Goal: Task Accomplishment & Management: Manage account settings

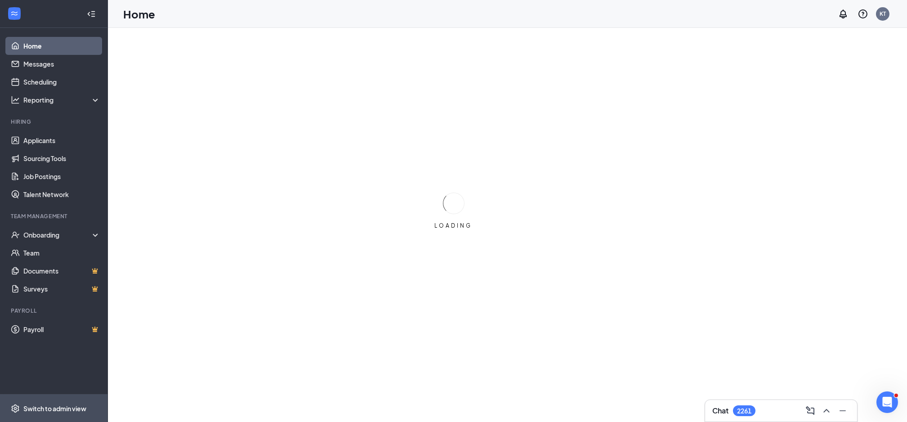
click at [35, 411] on div "Switch to admin view" at bounding box center [54, 408] width 63 height 9
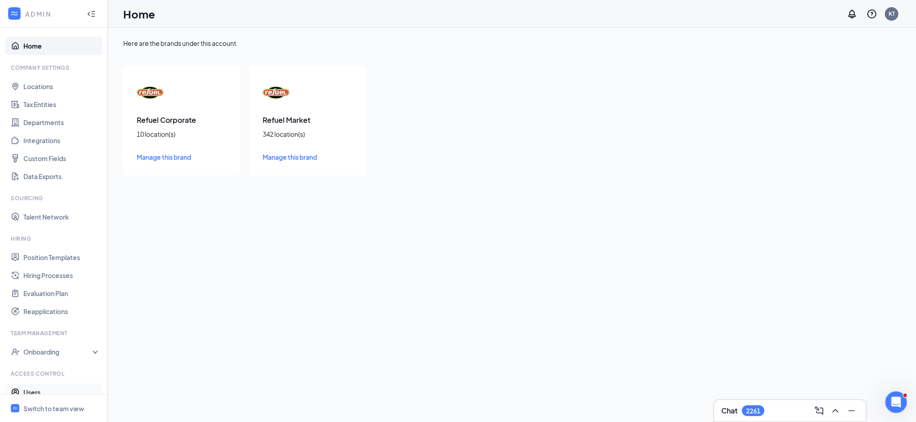
click at [33, 387] on link "Users" at bounding box center [61, 392] width 77 height 18
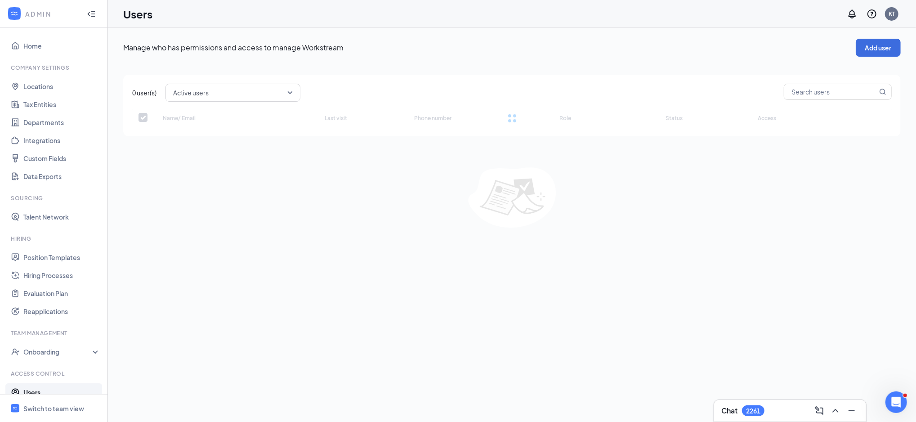
checkbox input "false"
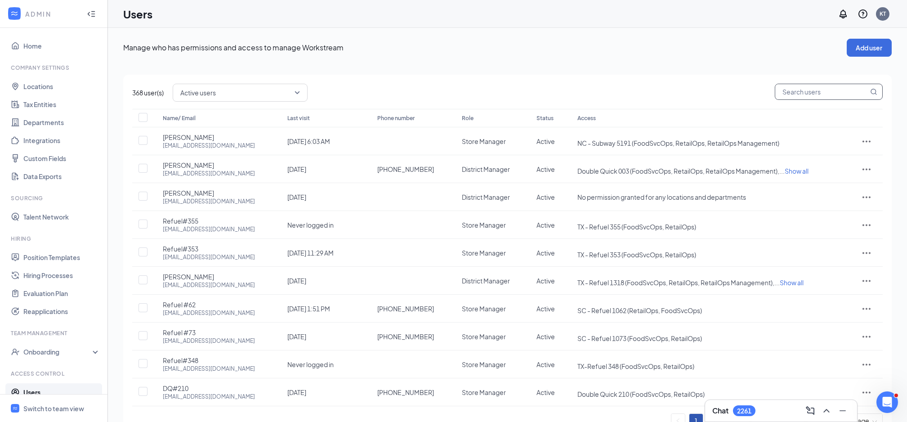
click at [828, 96] on input "text" at bounding box center [821, 91] width 93 height 15
type input "59"
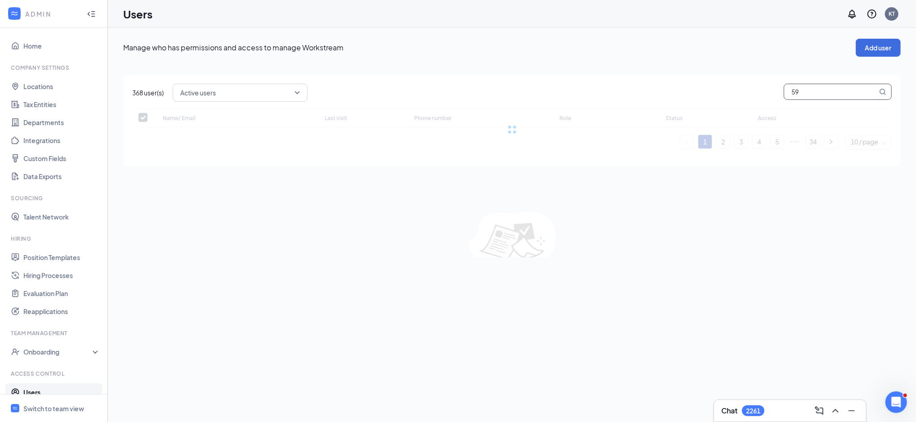
checkbox input "false"
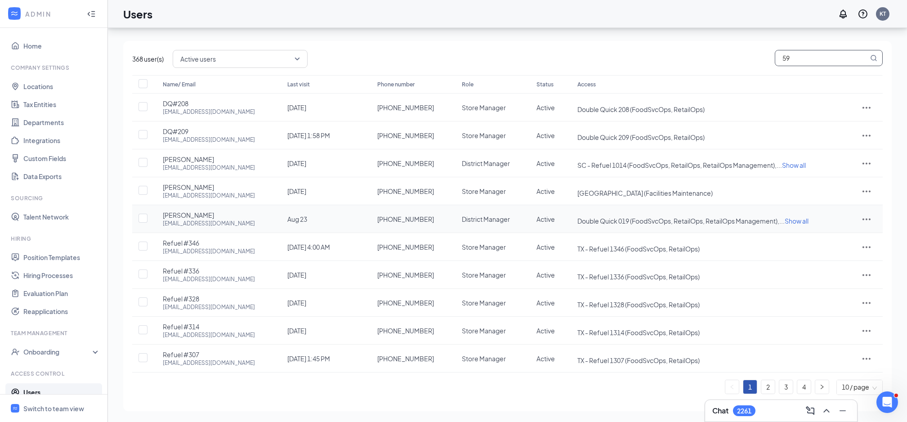
scroll to position [25, 0]
type input "59"
drag, startPoint x: 770, startPoint y: 390, endPoint x: 548, endPoint y: 413, distance: 223.4
click at [548, 413] on div "Manage who has permissions and access to manage Workstream Add user 368 user(s)…" at bounding box center [507, 212] width 799 height 419
click at [767, 386] on link "2" at bounding box center [767, 386] width 13 height 13
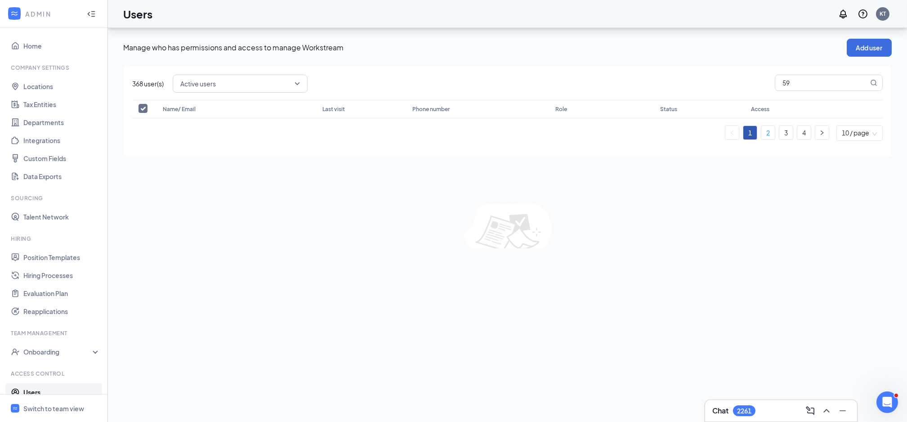
scroll to position [0, 0]
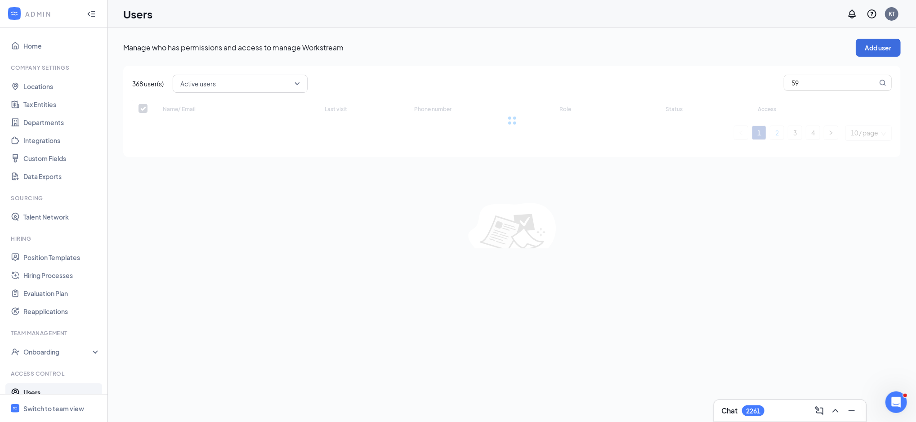
checkbox input "false"
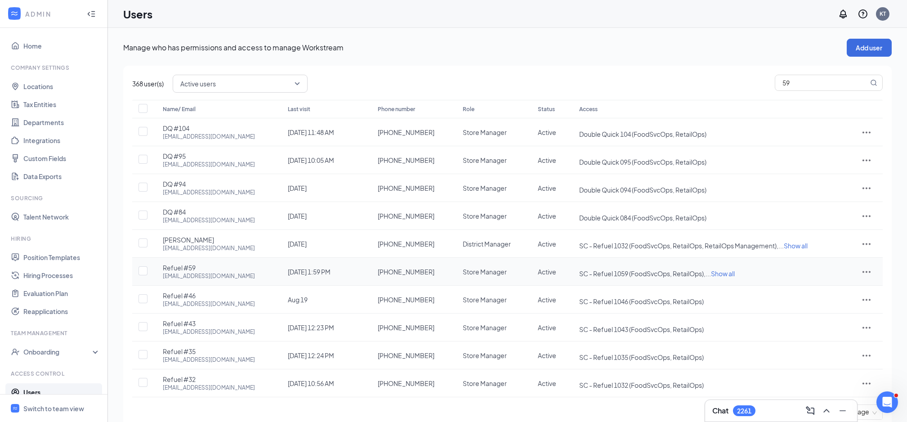
click at [867, 268] on icon "ActionsIcon" at bounding box center [866, 271] width 11 height 11
click at [822, 291] on span "Edit user" at bounding box center [824, 291] width 26 height 8
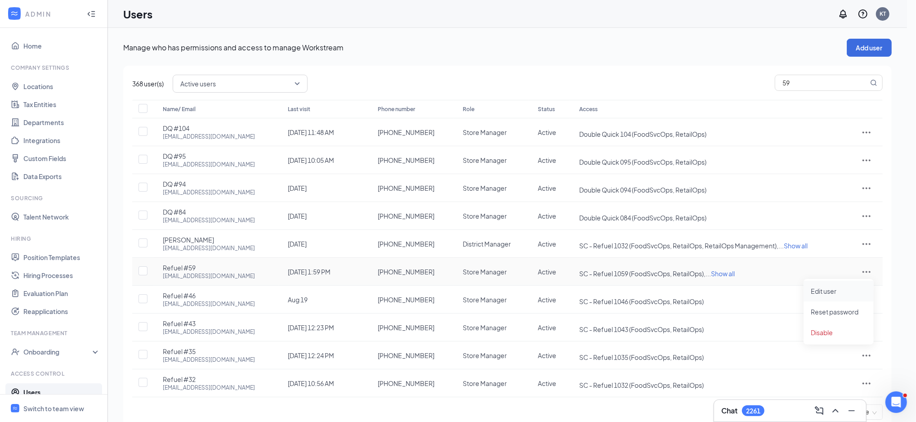
type input "[PHONE_NUMBER]"
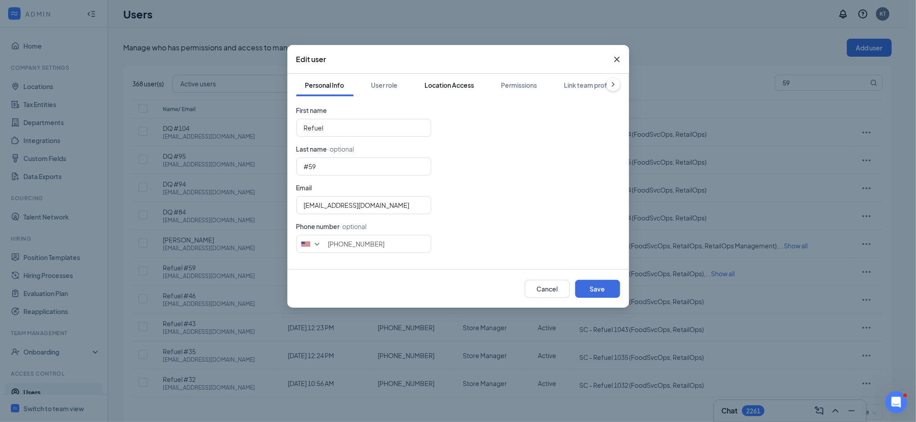
click at [458, 84] on div "Location Access" at bounding box center [449, 84] width 49 height 9
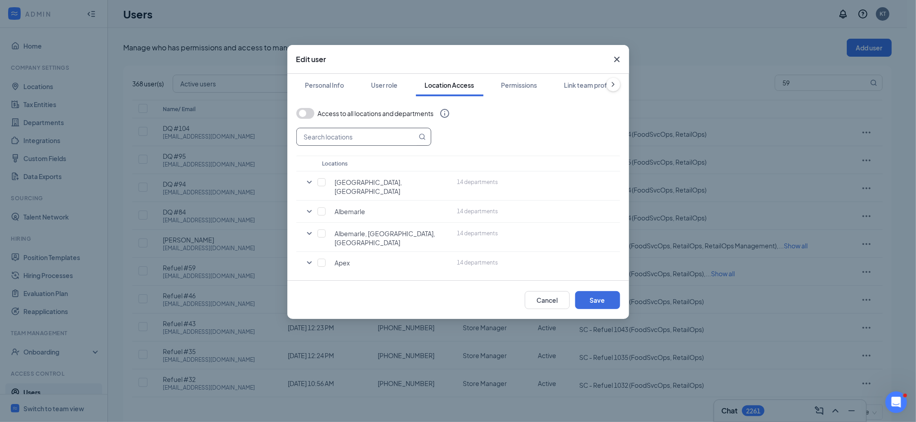
click at [373, 133] on input "text" at bounding box center [357, 136] width 120 height 17
type input "1062"
click at [322, 182] on input "checkbox" at bounding box center [321, 182] width 8 height 8
checkbox input "true"
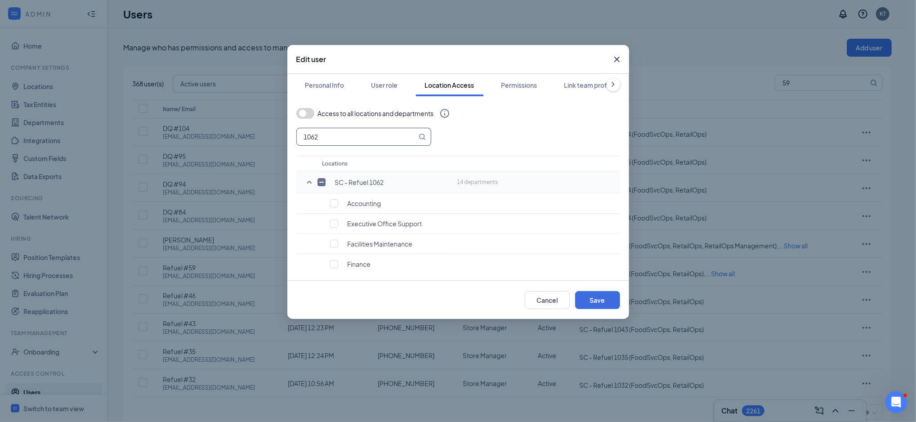
checkbox input "true"
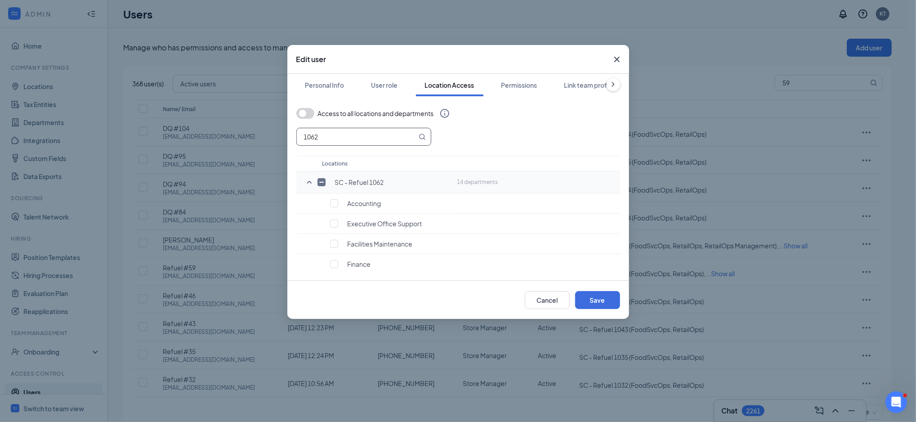
checkbox input "true"
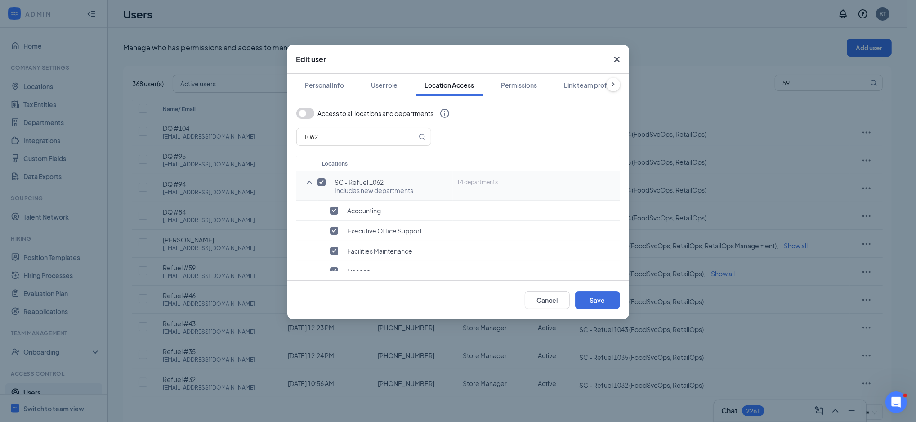
click at [322, 182] on input "checkbox" at bounding box center [321, 182] width 8 height 8
checkbox input "false"
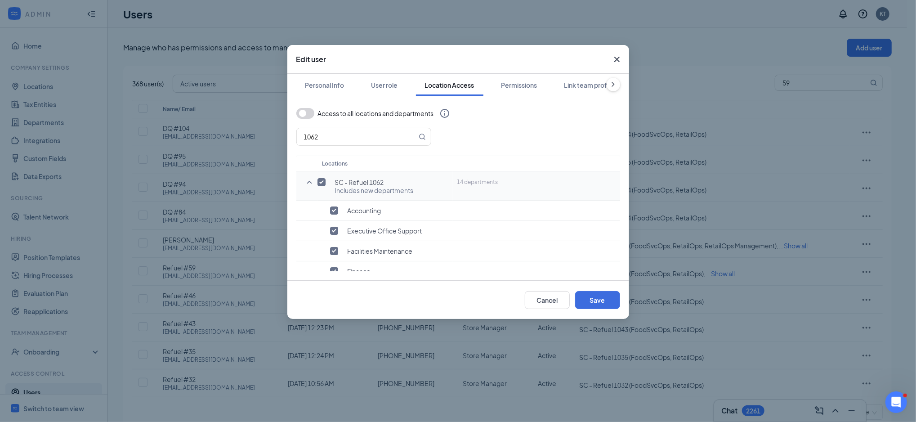
checkbox input "false"
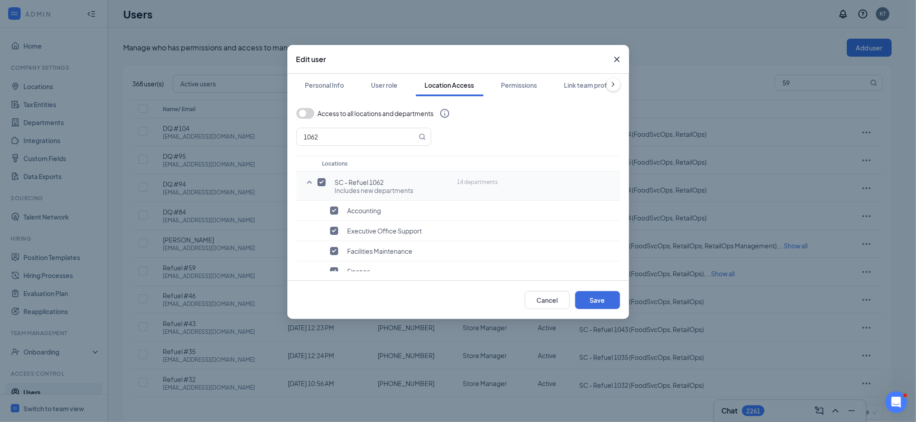
checkbox input "false"
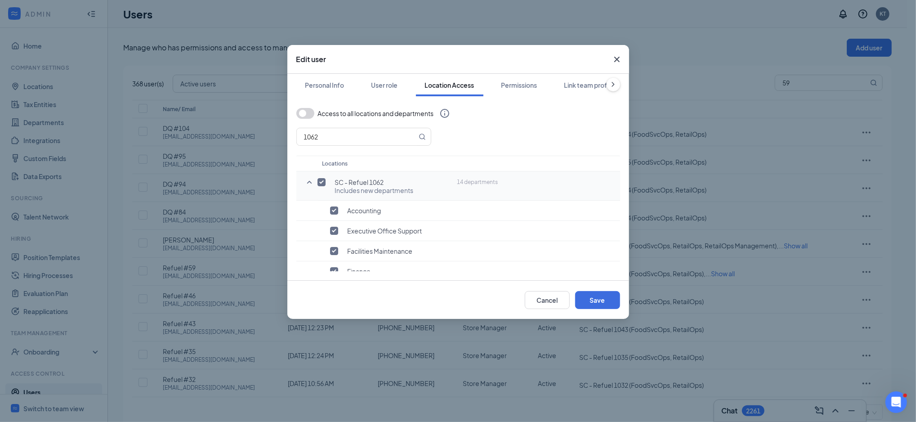
checkbox input "false"
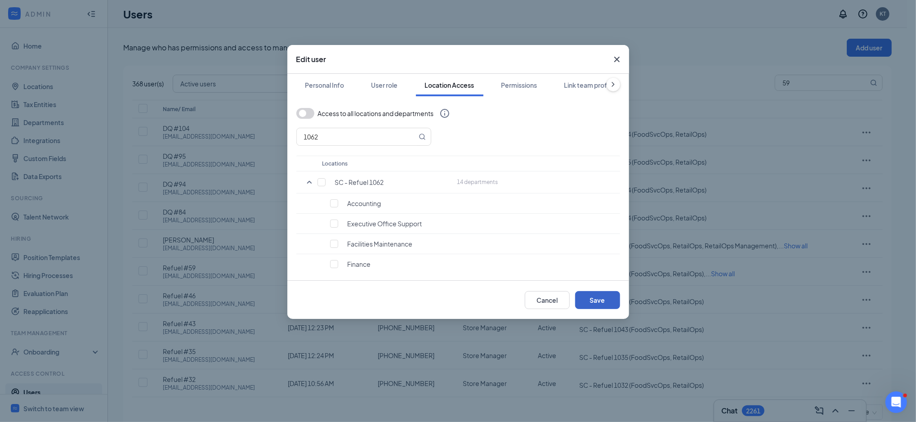
click at [605, 299] on button "Save" at bounding box center [597, 300] width 45 height 18
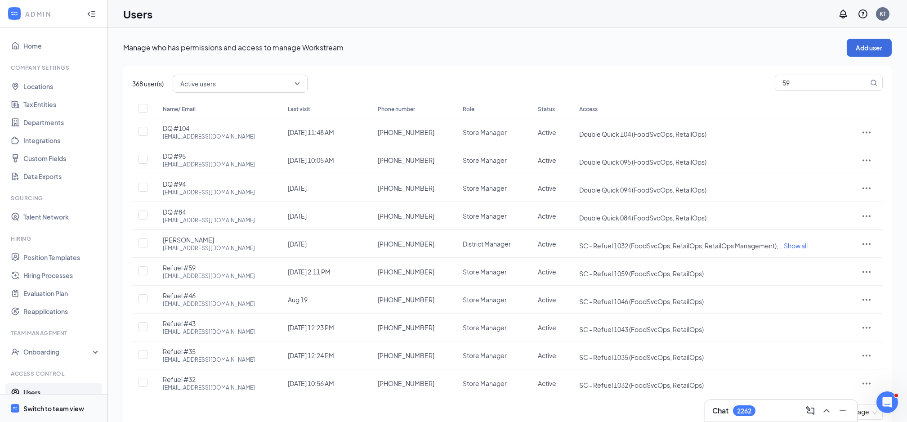
click at [49, 411] on div "Switch to team view" at bounding box center [53, 408] width 61 height 9
